Goal: Check status: Check status

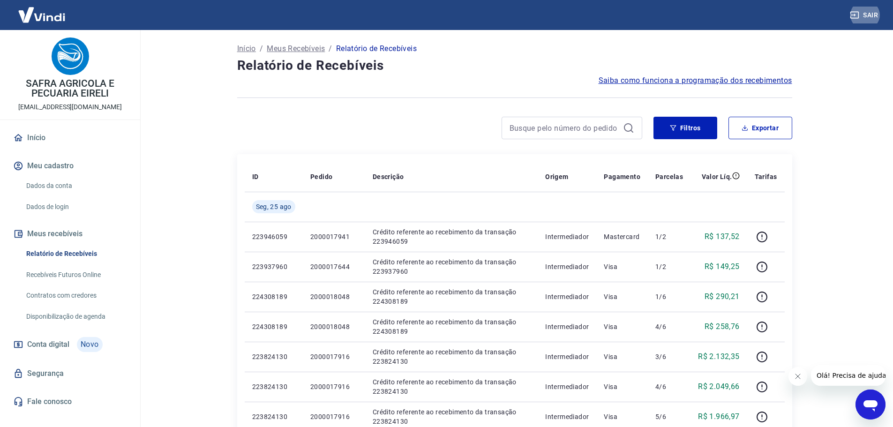
click at [655, 104] on div at bounding box center [514, 97] width 555 height 23
click at [670, 121] on button "Filtros" at bounding box center [686, 128] width 64 height 23
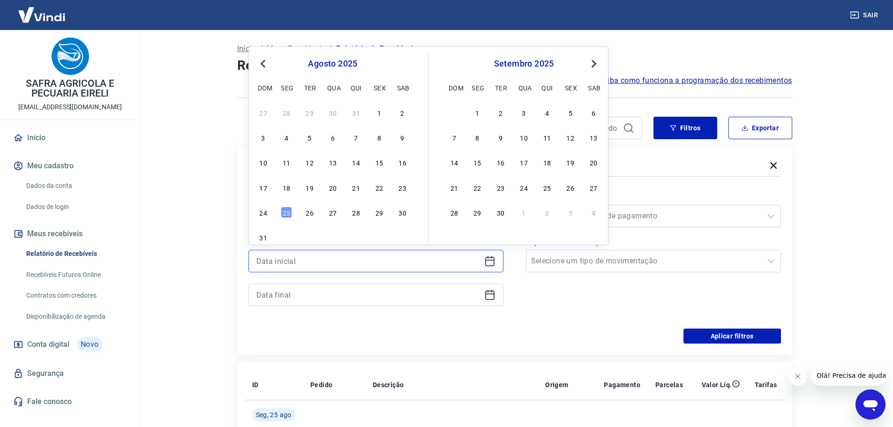
click at [434, 264] on input at bounding box center [368, 261] width 224 height 14
click at [288, 214] on div "25" at bounding box center [286, 212] width 11 height 11
type input "[DATE]"
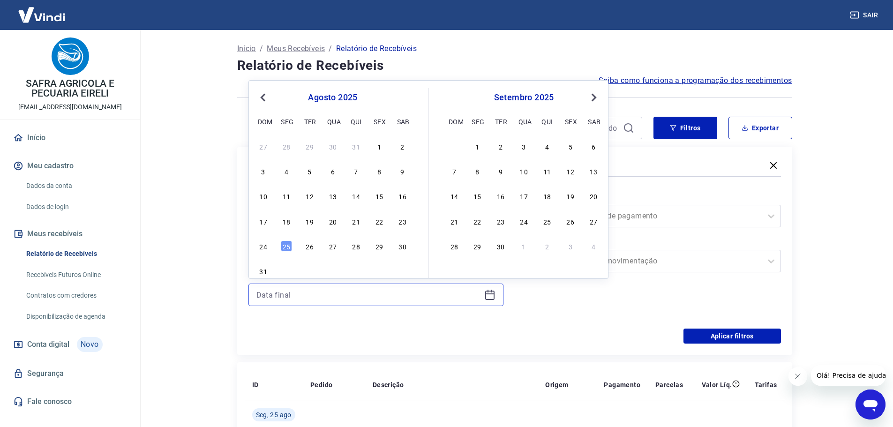
click at [274, 293] on input at bounding box center [368, 295] width 224 height 14
click at [290, 244] on div "25" at bounding box center [286, 246] width 11 height 11
type input "[DATE]"
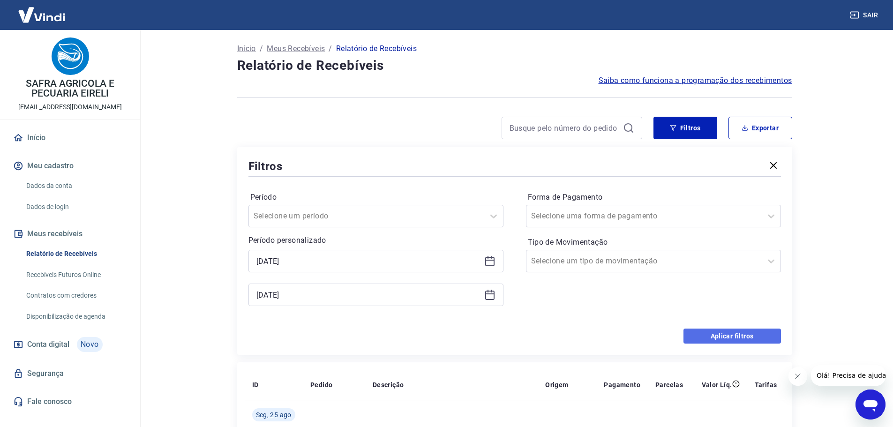
click at [735, 334] on button "Aplicar filtros" at bounding box center [733, 336] width 98 height 15
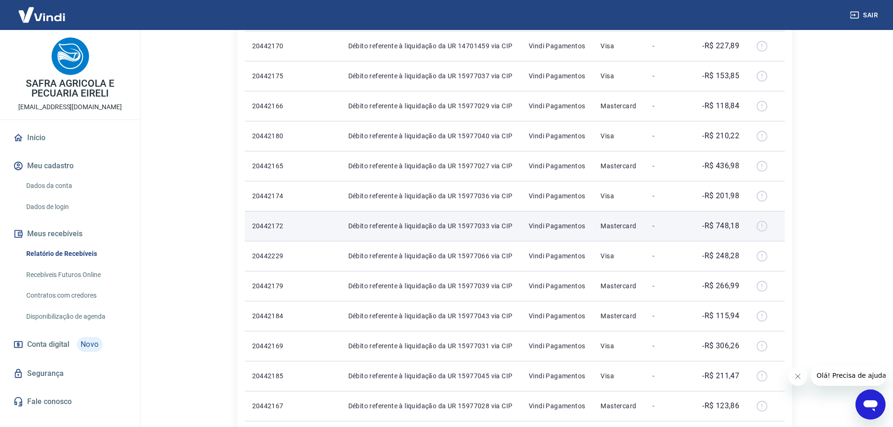
scroll to position [549, 0]
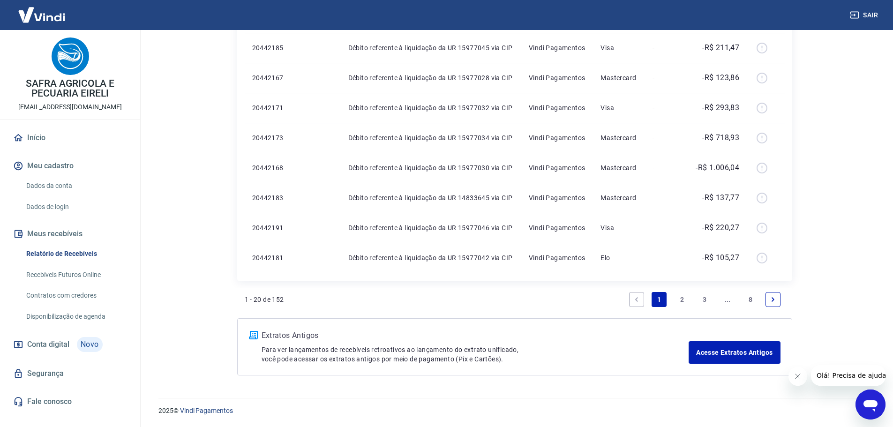
click at [658, 302] on link "1" at bounding box center [659, 299] width 15 height 15
click at [682, 300] on link "2" at bounding box center [682, 299] width 15 height 15
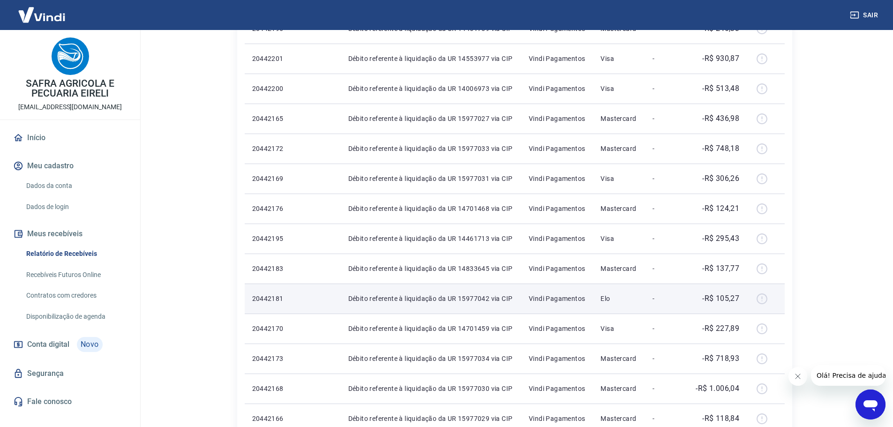
scroll to position [549, 0]
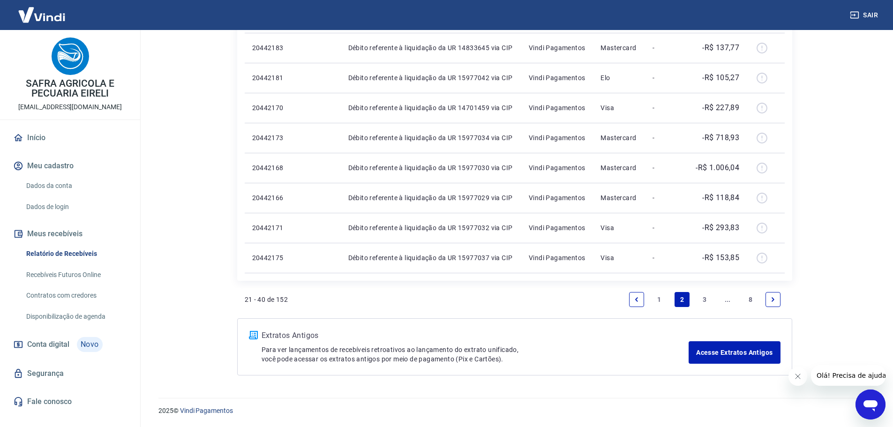
click at [772, 305] on link "Next page" at bounding box center [773, 299] width 15 height 15
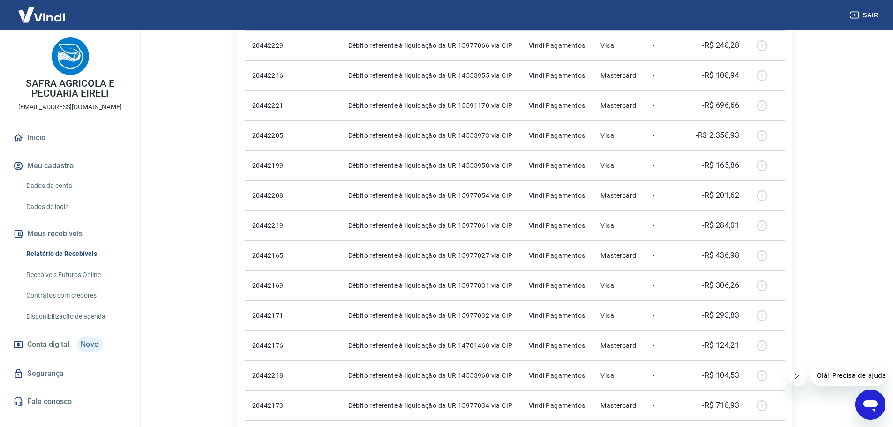
scroll to position [549, 0]
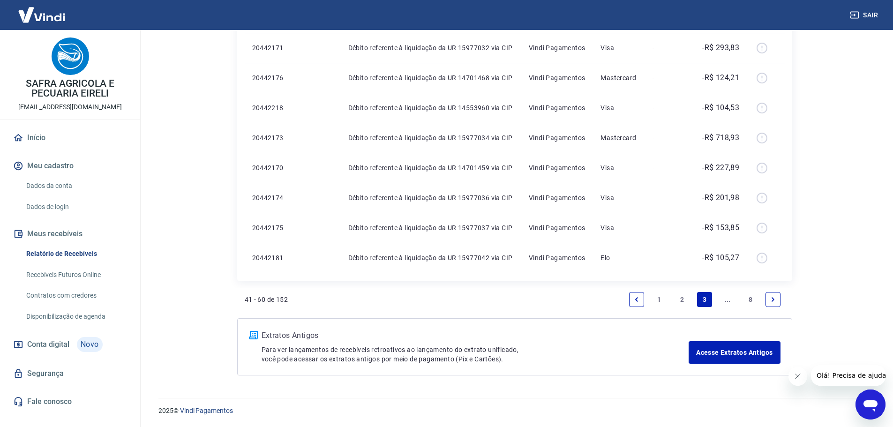
click at [769, 304] on link "Next page" at bounding box center [773, 299] width 15 height 15
